Goal: Transaction & Acquisition: Purchase product/service

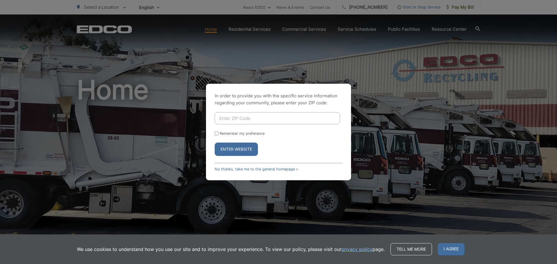
click at [263, 123] on input "Enter ZIP Code" at bounding box center [277, 118] width 125 height 12
click at [259, 104] on p "In order to provide you with the specific service information regarding your co…" at bounding box center [279, 100] width 128 height 14
click at [245, 119] on input "Enter ZIP Code" at bounding box center [277, 118] width 125 height 12
type input "92024"
click at [239, 148] on button "Enter Website" at bounding box center [236, 149] width 43 height 13
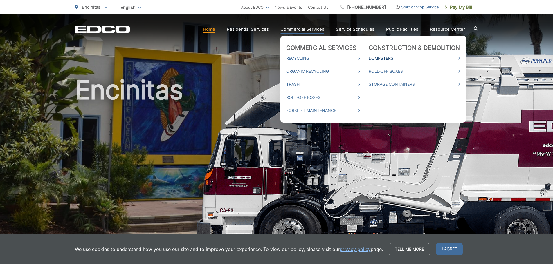
click at [396, 58] on link "Dumpsters" at bounding box center [414, 58] width 91 height 7
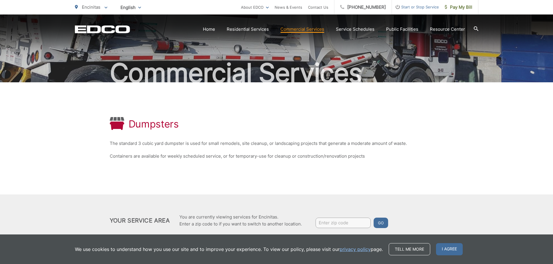
scroll to position [24, 0]
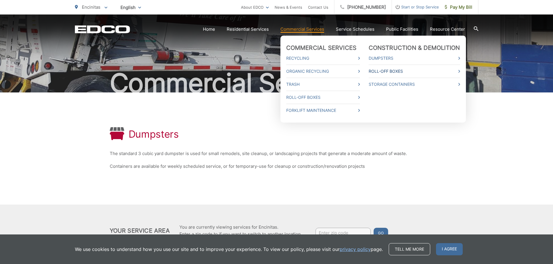
click at [391, 71] on link "Roll-Off Boxes" at bounding box center [414, 71] width 91 height 7
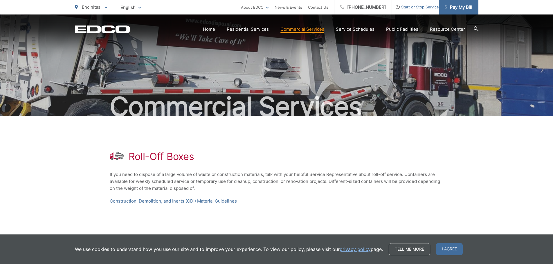
click at [455, 8] on span "Pay My Bill" at bounding box center [459, 7] width 28 height 7
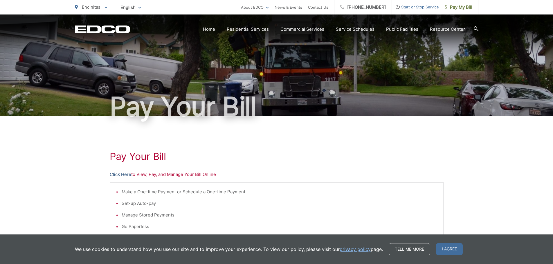
click at [123, 175] on link "Click Here" at bounding box center [120, 174] width 21 height 7
